Goal: Task Accomplishment & Management: Complete application form

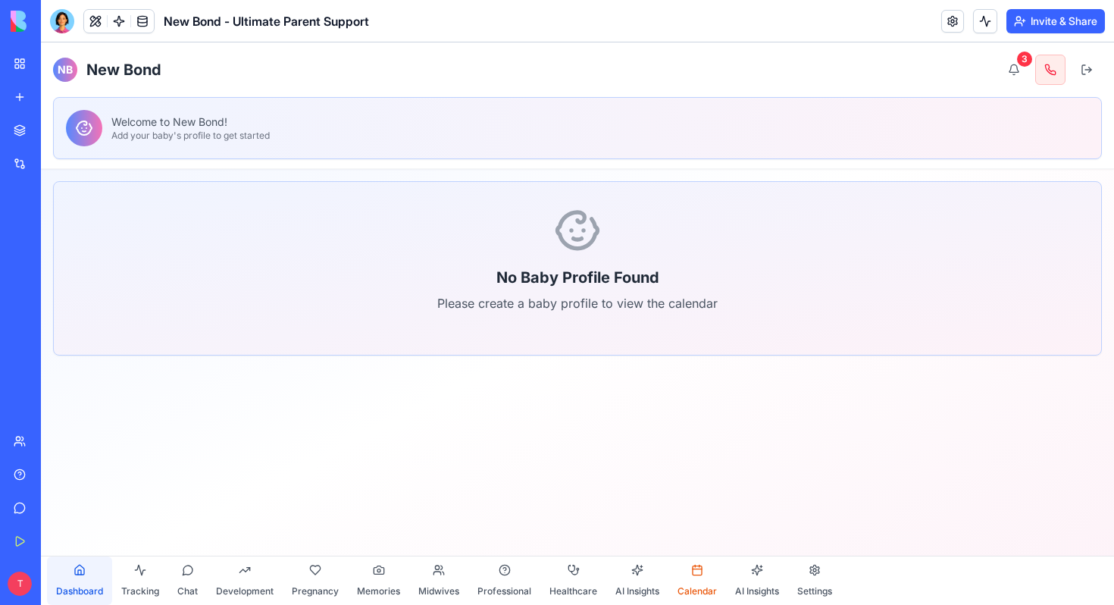
click at [83, 572] on button "Dashboard" at bounding box center [79, 580] width 65 height 49
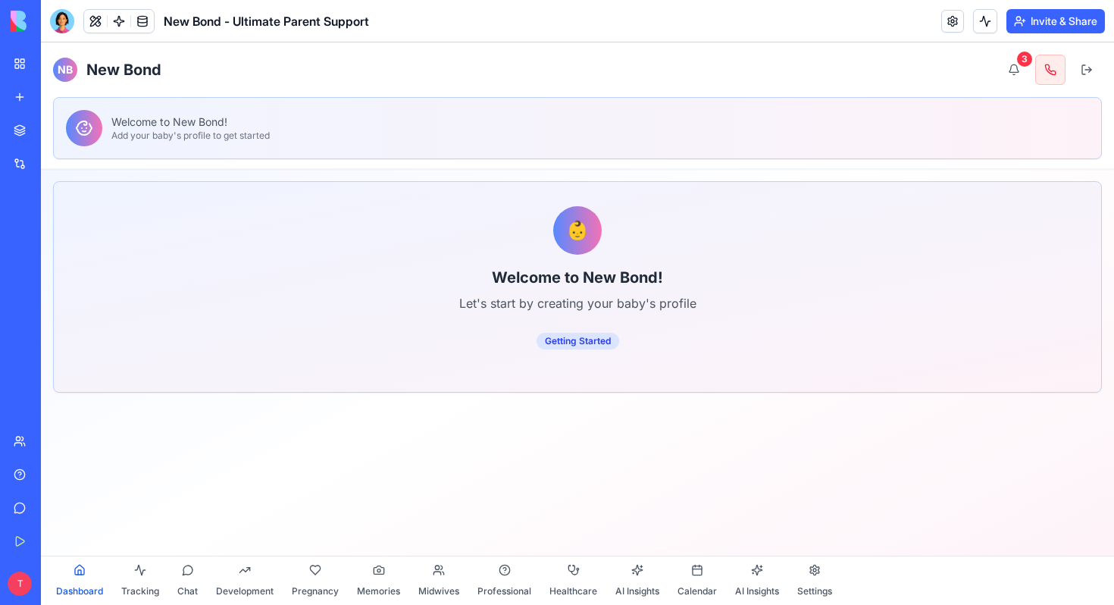
click at [83, 572] on button "Dashboard" at bounding box center [79, 580] width 65 height 49
click at [139, 585] on span "Tracking" at bounding box center [140, 591] width 38 height 12
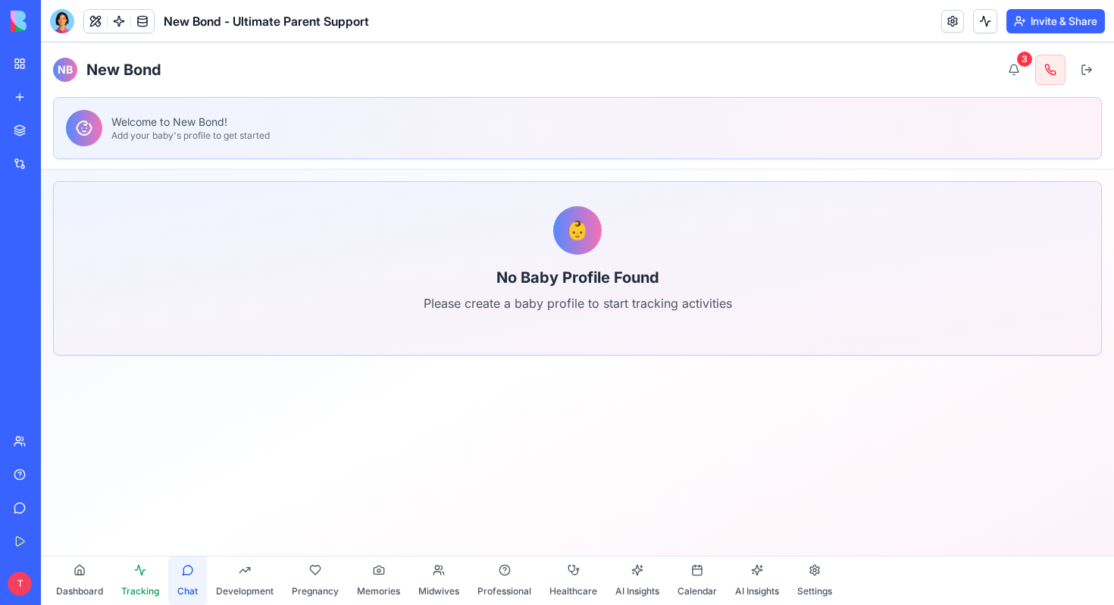
click at [192, 572] on button "Chat" at bounding box center [187, 580] width 39 height 49
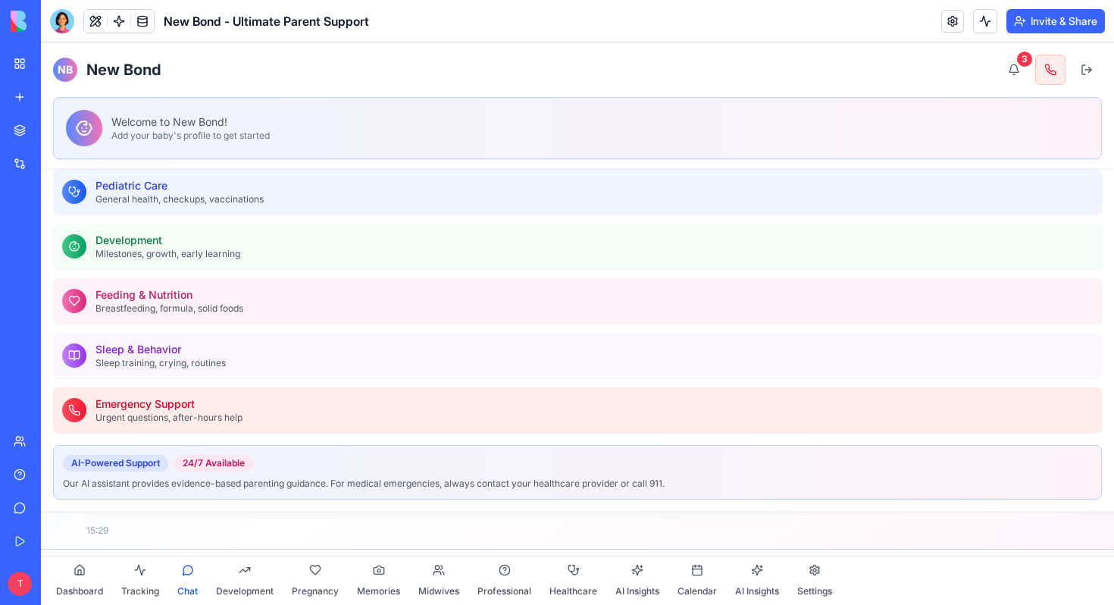
scroll to position [85, 0]
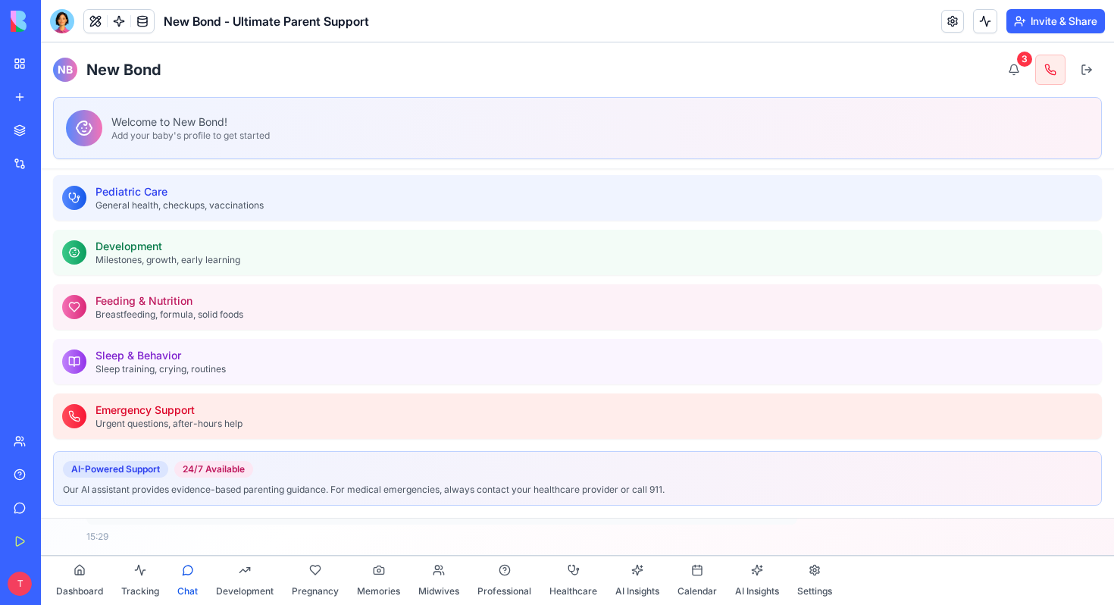
click at [264, 363] on p "Sleep training, crying, routines" at bounding box center [594, 369] width 997 height 12
click at [236, 301] on h3 "Feeding & Nutrition" at bounding box center [594, 300] width 997 height 15
click at [239, 576] on button "Development" at bounding box center [245, 580] width 76 height 49
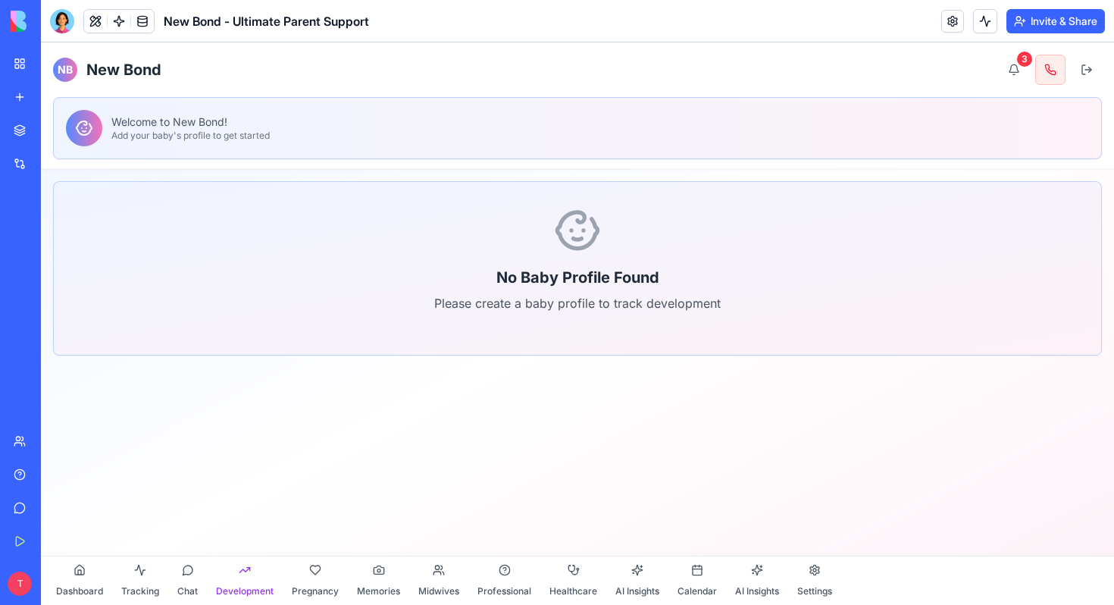
click at [735, 188] on div "No Baby Profile Found Please create a baby profile to track development" at bounding box center [577, 268] width 1049 height 174
click at [649, 275] on h2 "No Baby Profile Found" at bounding box center [577, 277] width 963 height 21
click at [308, 587] on span "Pregnancy" at bounding box center [315, 591] width 47 height 12
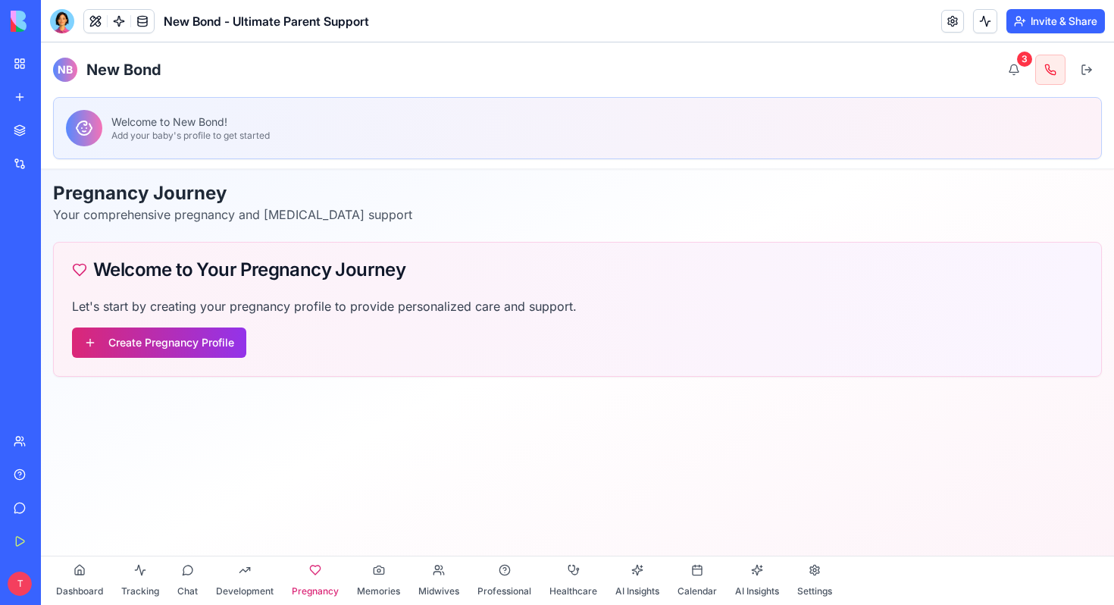
click at [187, 347] on button "Create Pregnancy Profile" at bounding box center [159, 342] width 174 height 30
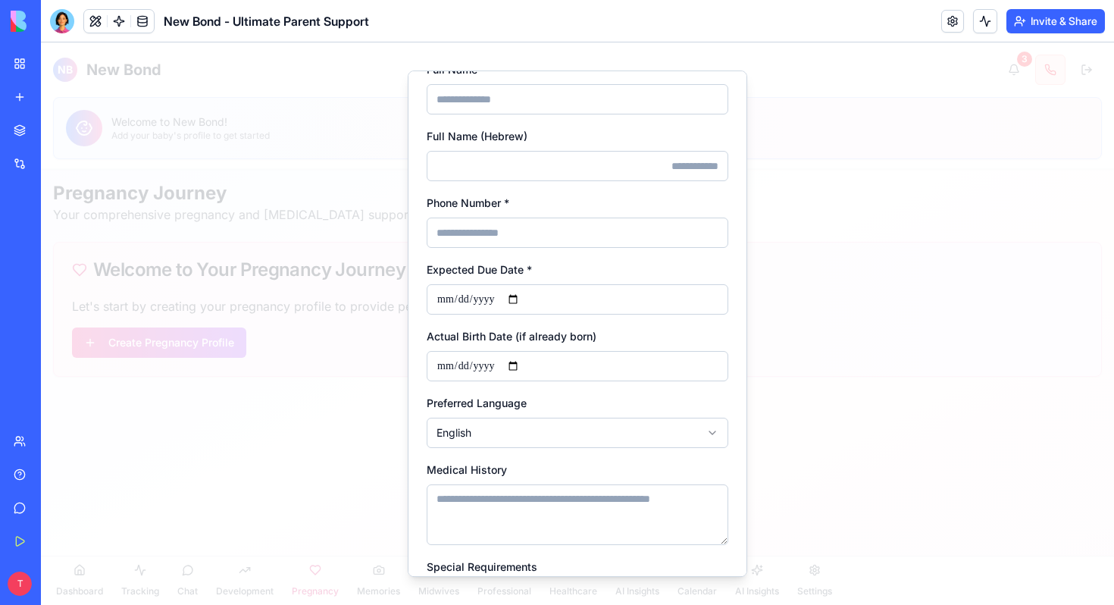
scroll to position [57, 0]
click at [932, 105] on div at bounding box center [577, 323] width 1073 height 562
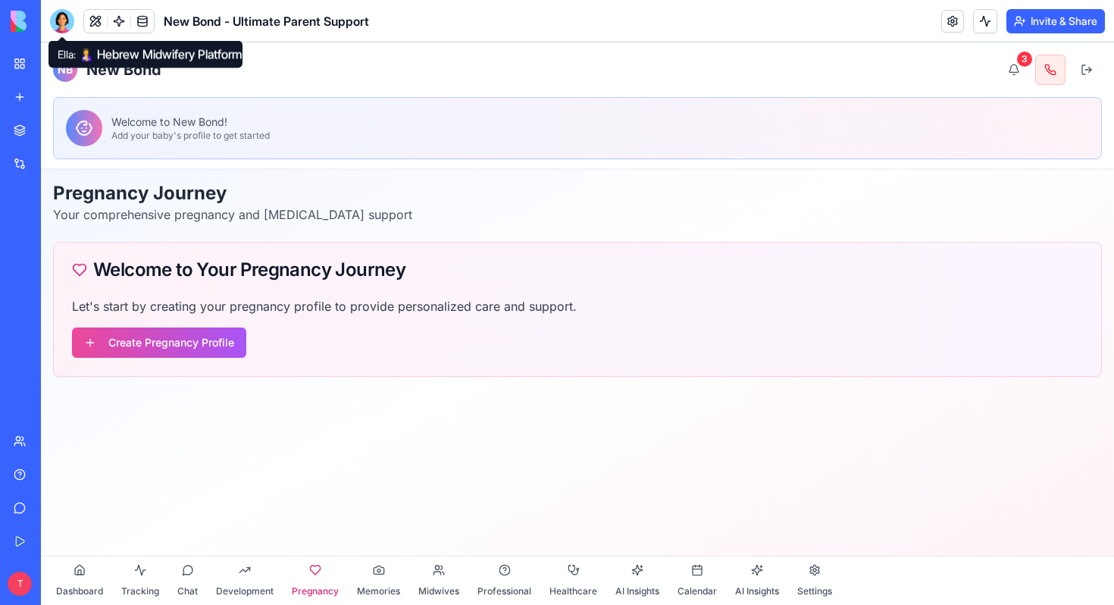
click at [64, 19] on div at bounding box center [62, 21] width 24 height 24
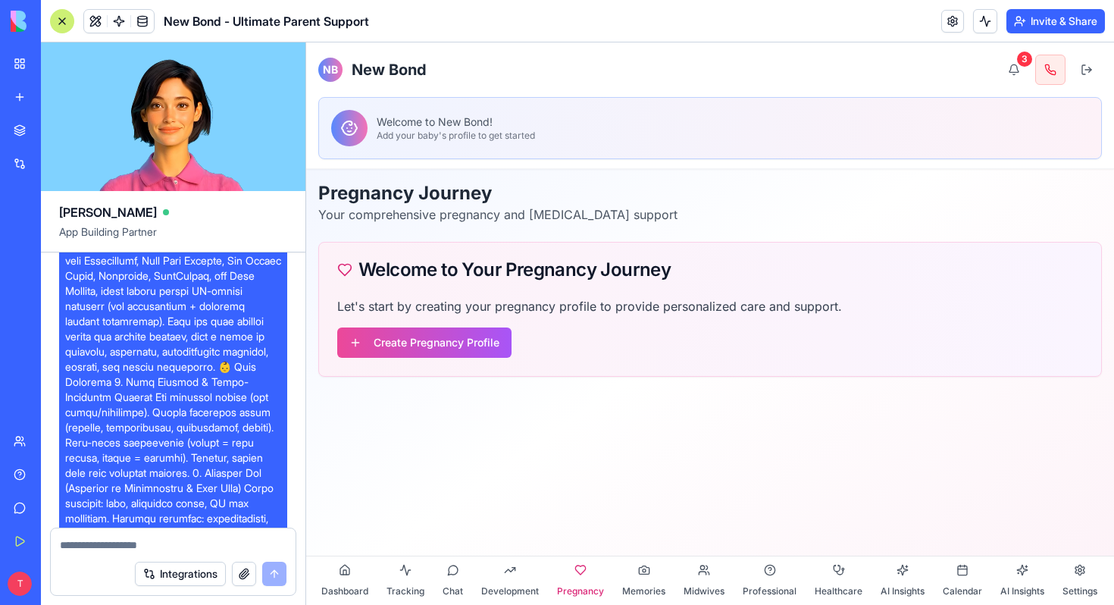
scroll to position [66, 0]
